Goal: Find specific page/section: Find specific page/section

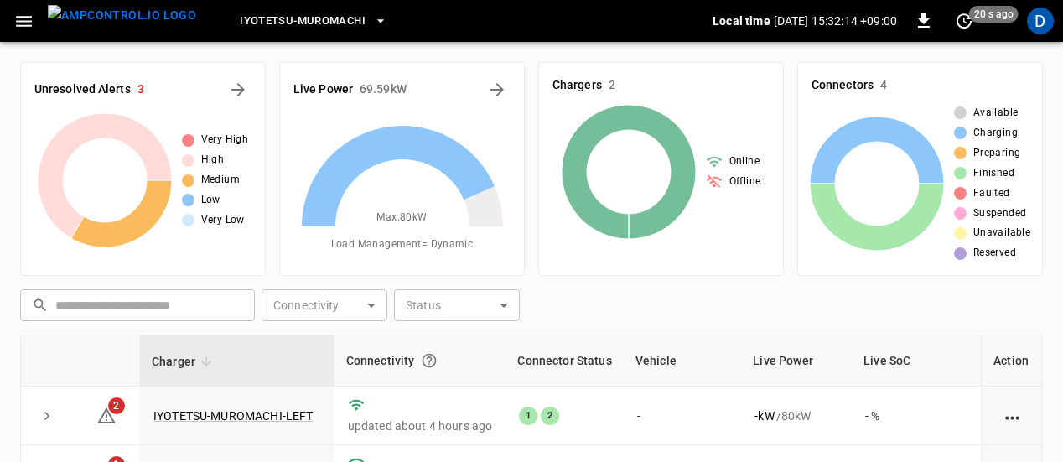
click at [27, 18] on icon "button" at bounding box center [23, 21] width 21 height 21
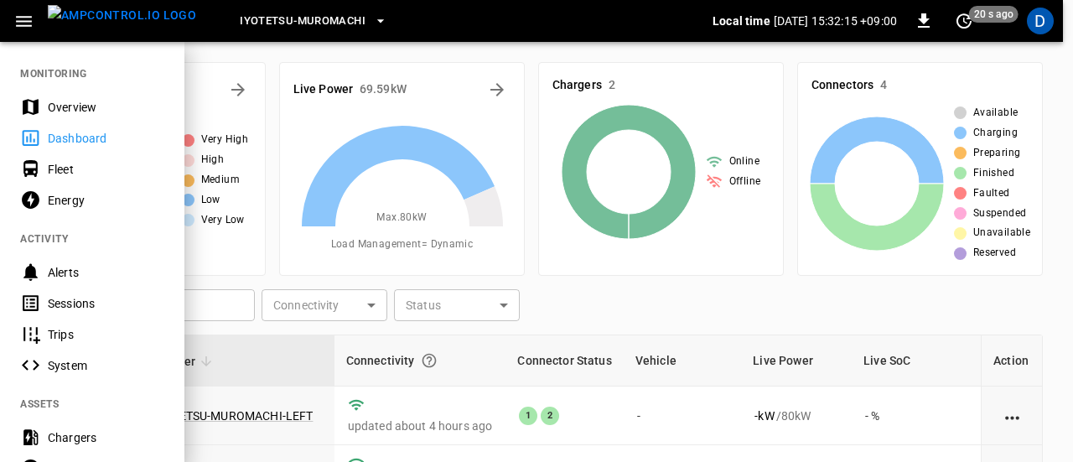
click at [23, 20] on icon "button" at bounding box center [24, 21] width 16 height 11
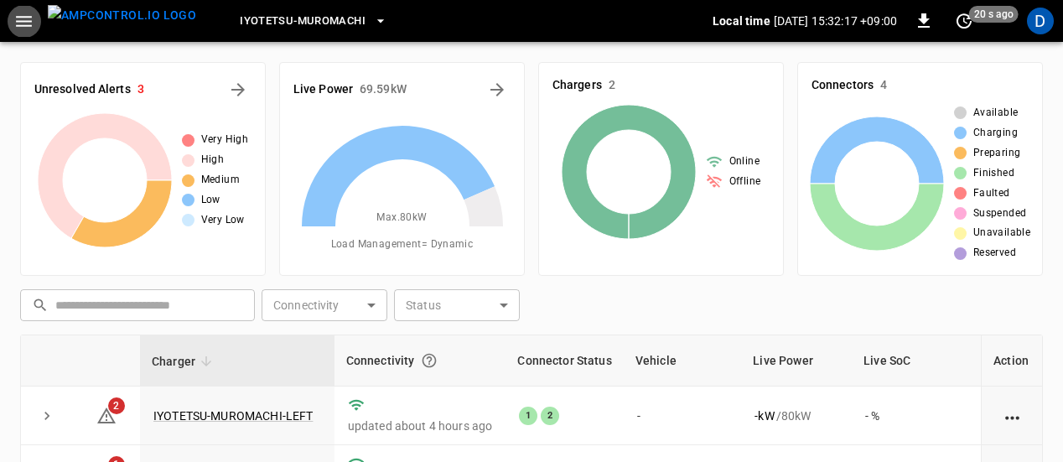
click at [30, 33] on button "button" at bounding box center [24, 21] width 34 height 31
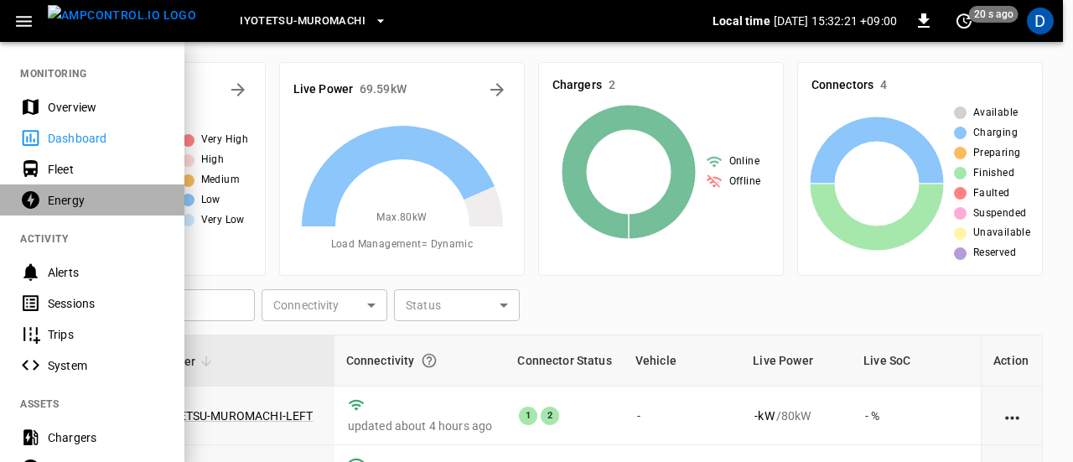
click at [53, 204] on div "Energy" at bounding box center [106, 200] width 116 height 17
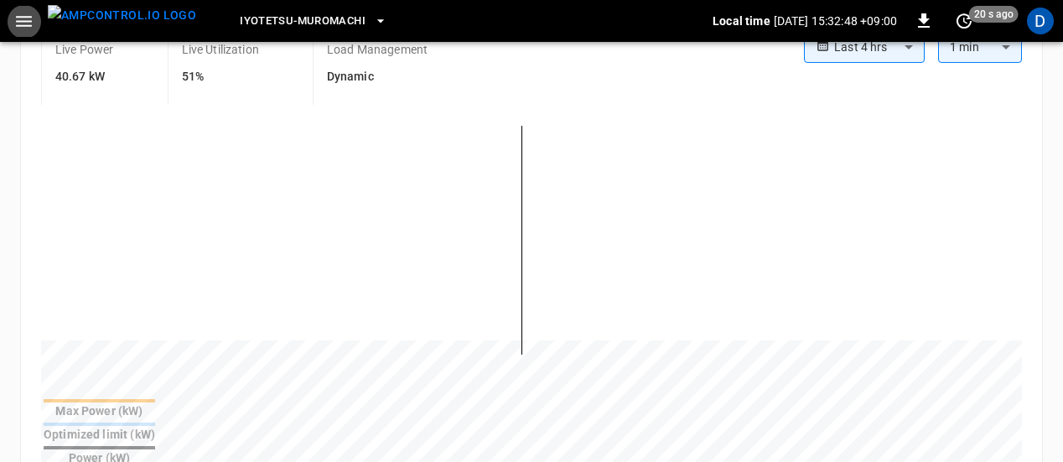
scroll to position [182, 0]
